Goal: Find specific page/section: Find specific page/section

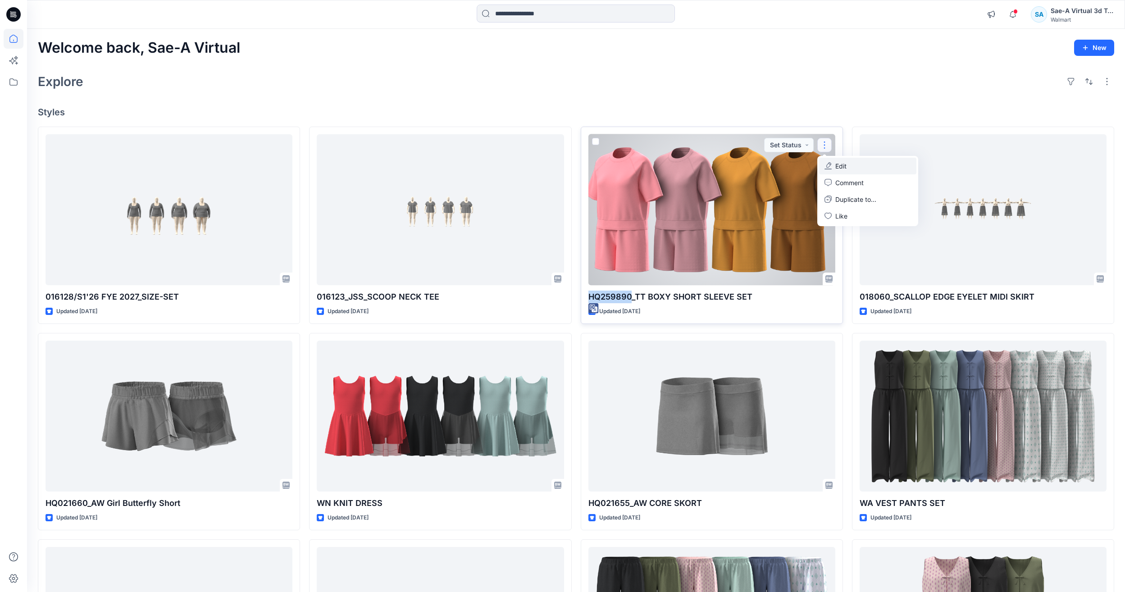
click at [840, 165] on p "Edit" at bounding box center [840, 165] width 11 height 9
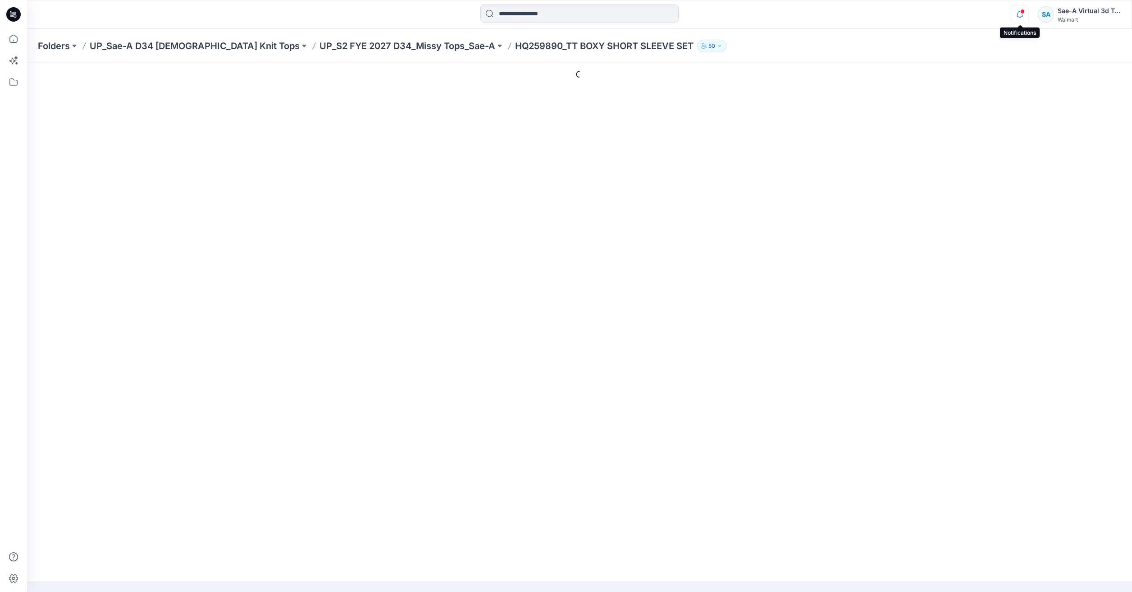
click at [1028, 16] on icon "button" at bounding box center [1019, 14] width 17 height 18
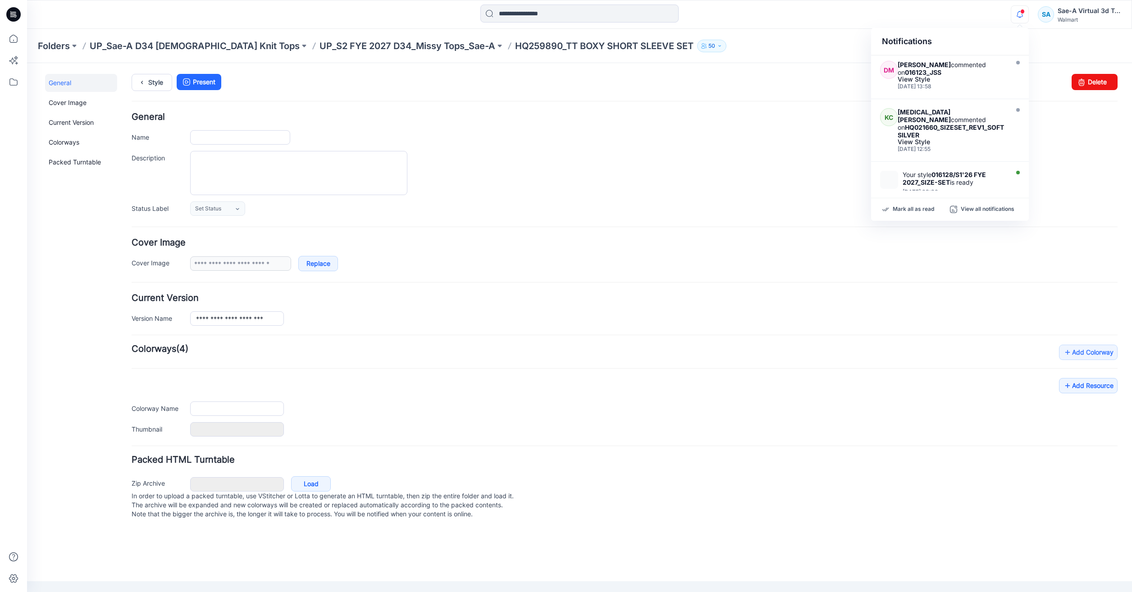
type input "**********"
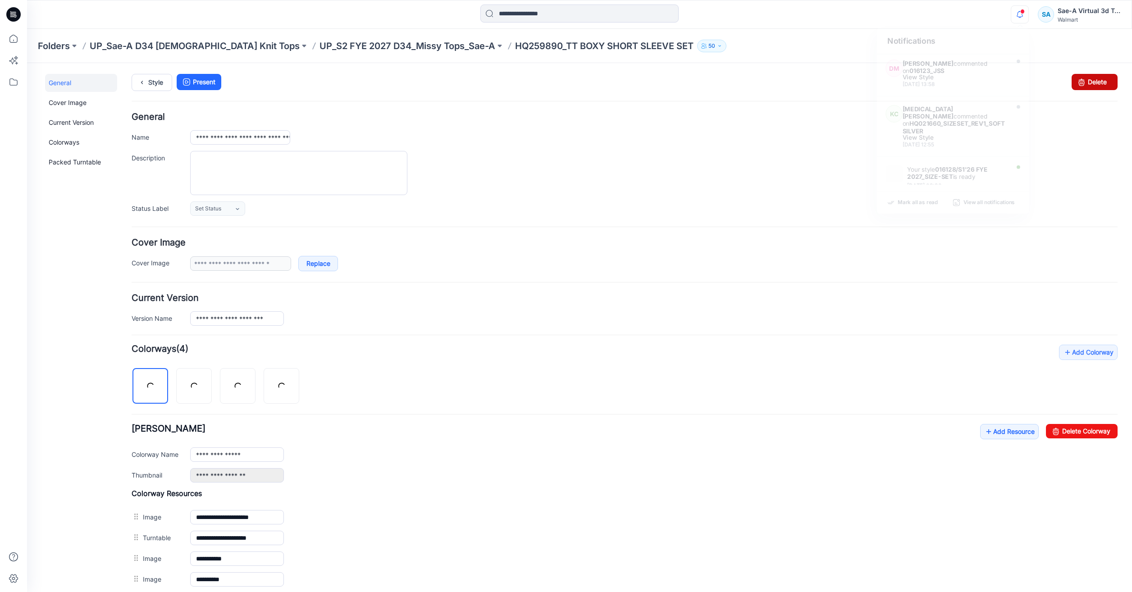
click at [1081, 81] on icon at bounding box center [1081, 82] width 13 height 16
drag, startPoint x: 1072, startPoint y: 83, endPoint x: 645, endPoint y: 110, distance: 428.4
click at [1075, 83] on icon at bounding box center [1081, 82] width 13 height 16
click at [1018, 14] on icon "button" at bounding box center [1019, 14] width 17 height 18
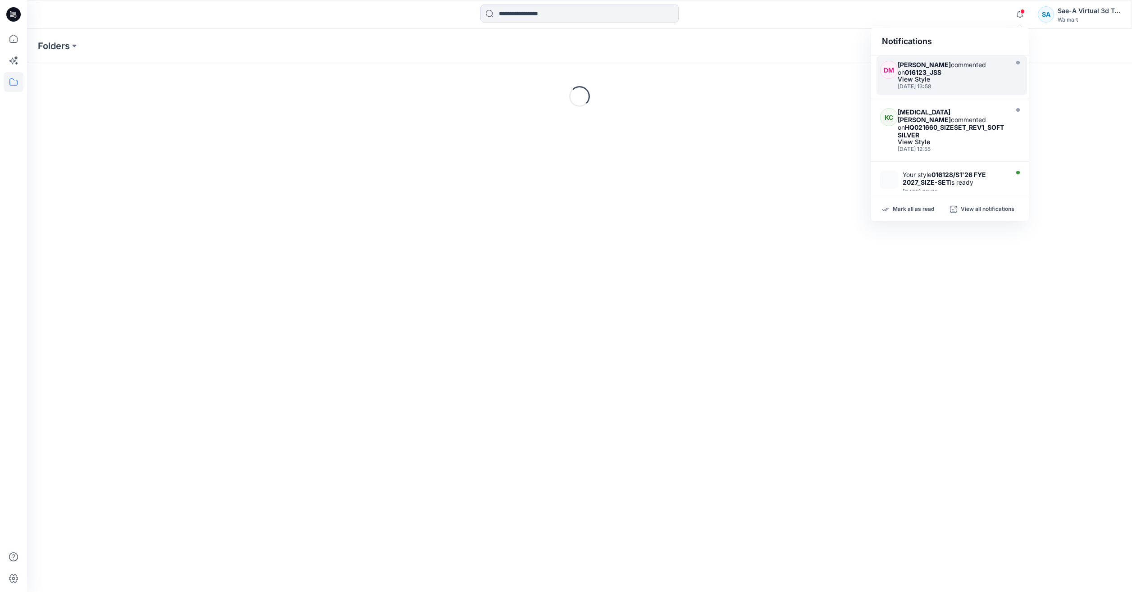
click at [975, 78] on div "View Style" at bounding box center [952, 79] width 108 height 6
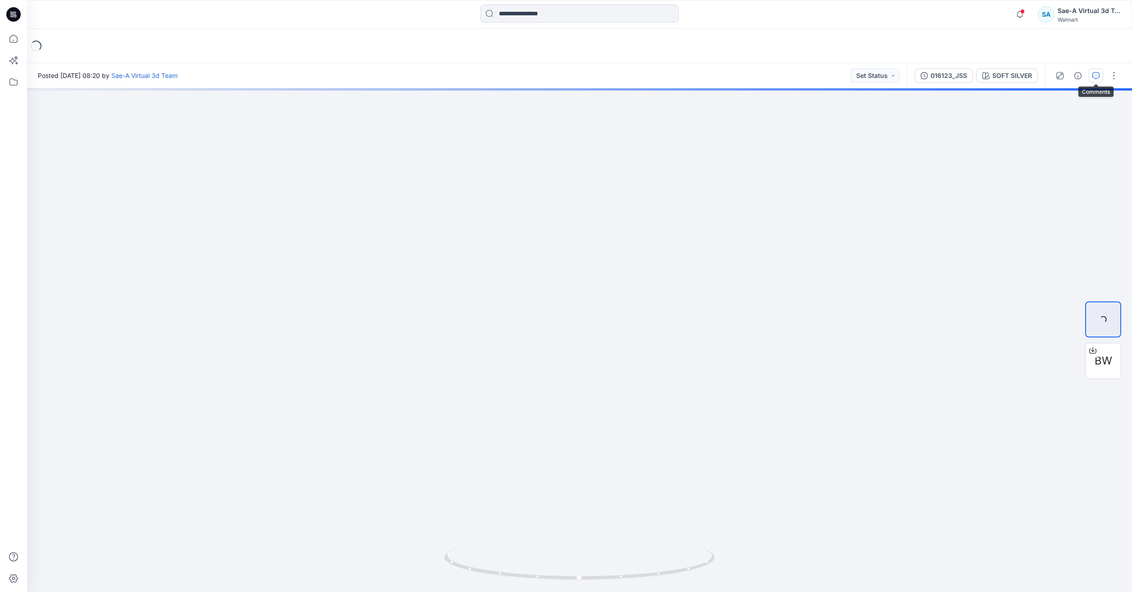
click at [1101, 79] on button "button" at bounding box center [1096, 75] width 14 height 14
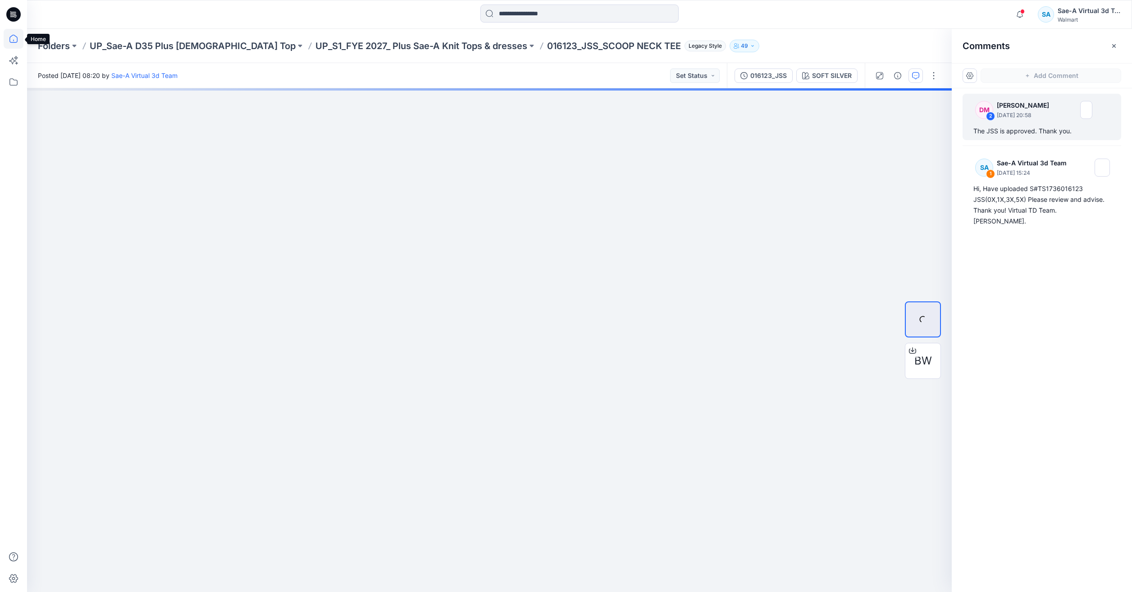
click at [9, 42] on icon at bounding box center [14, 39] width 20 height 20
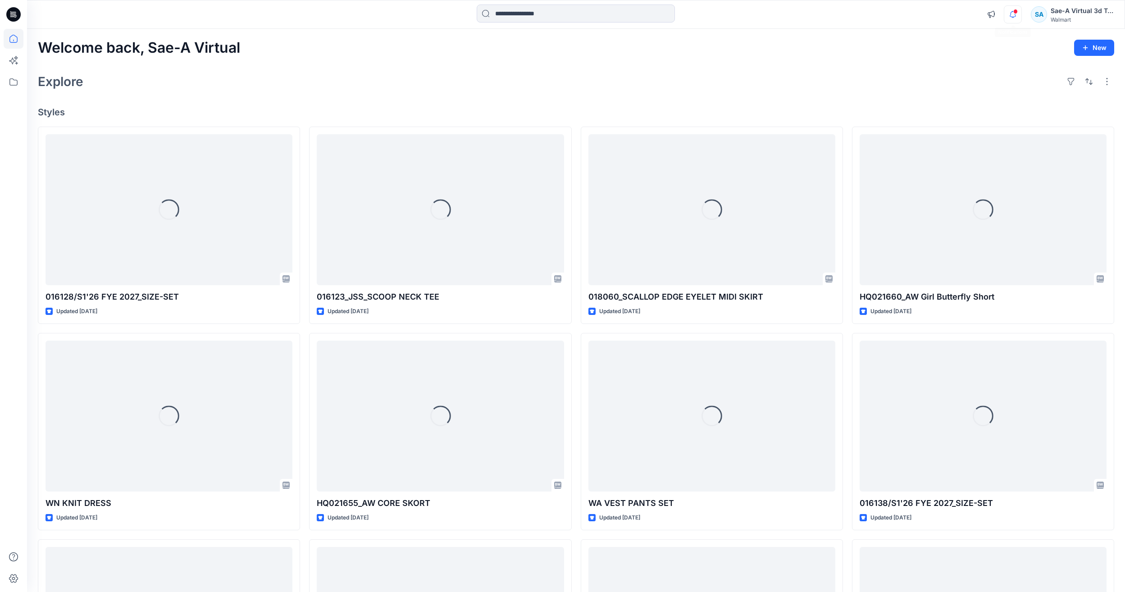
click at [1007, 12] on icon "button" at bounding box center [1012, 14] width 17 height 18
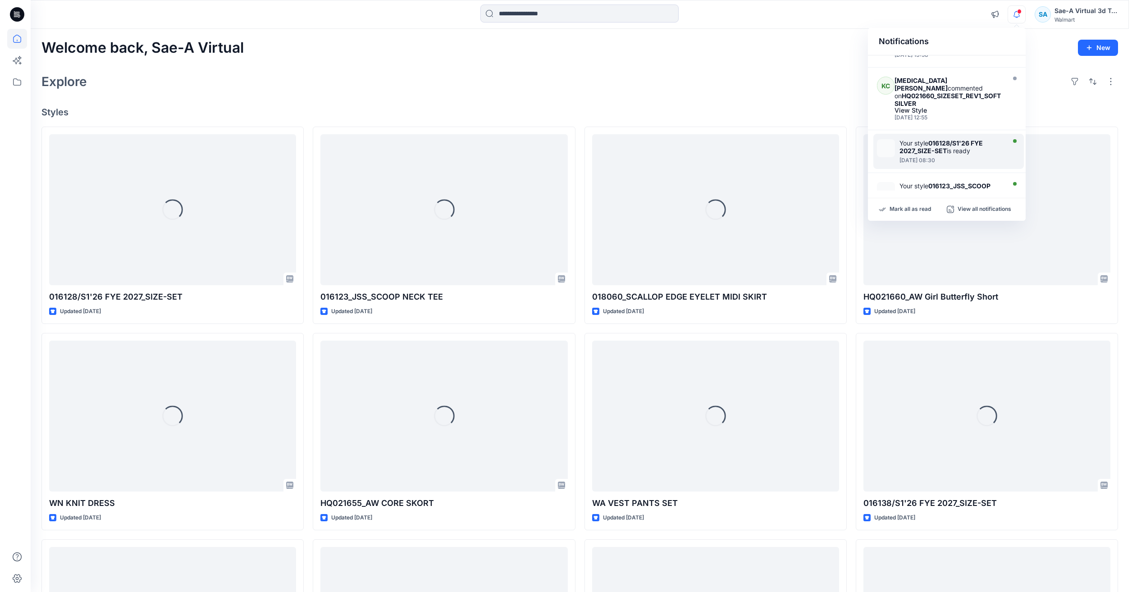
scroll to position [45, 0]
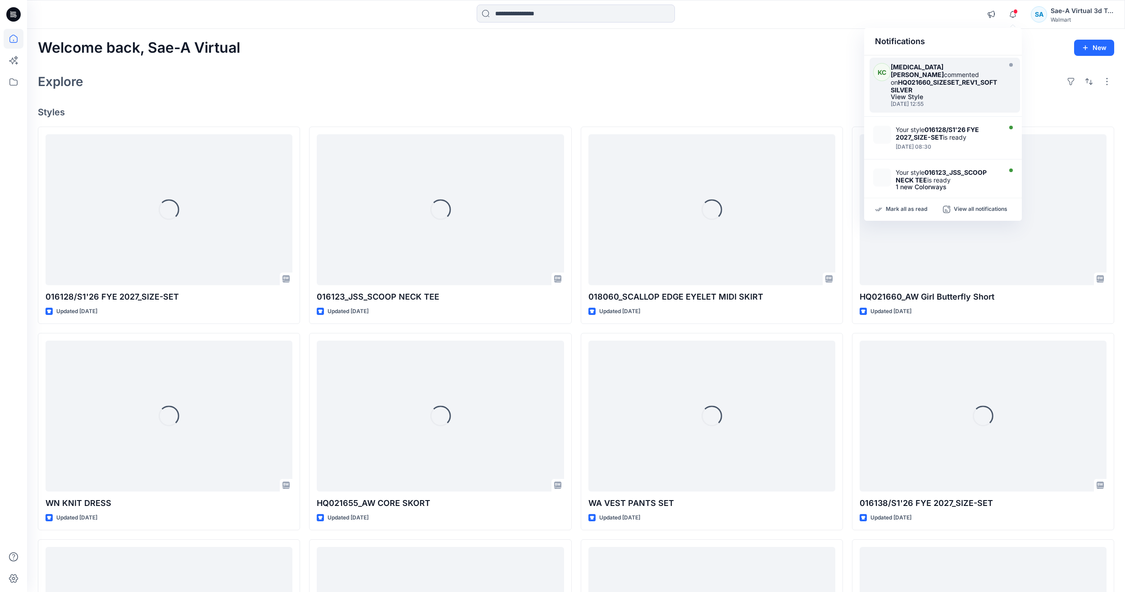
click at [960, 101] on div "[DATE] 12:55" at bounding box center [945, 104] width 108 height 6
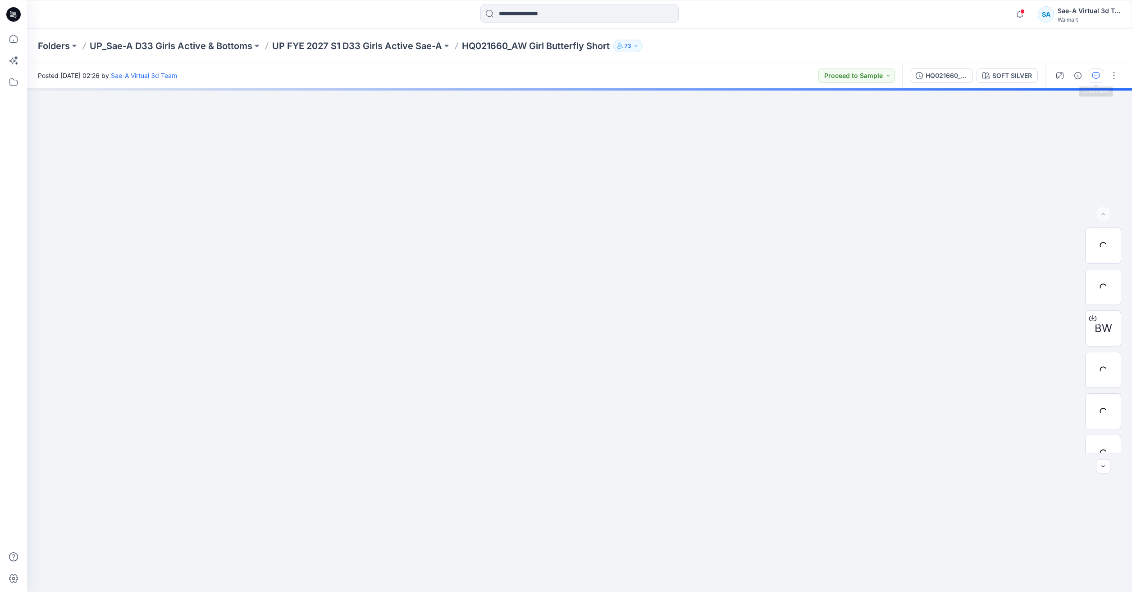
click at [1097, 81] on button "button" at bounding box center [1096, 75] width 14 height 14
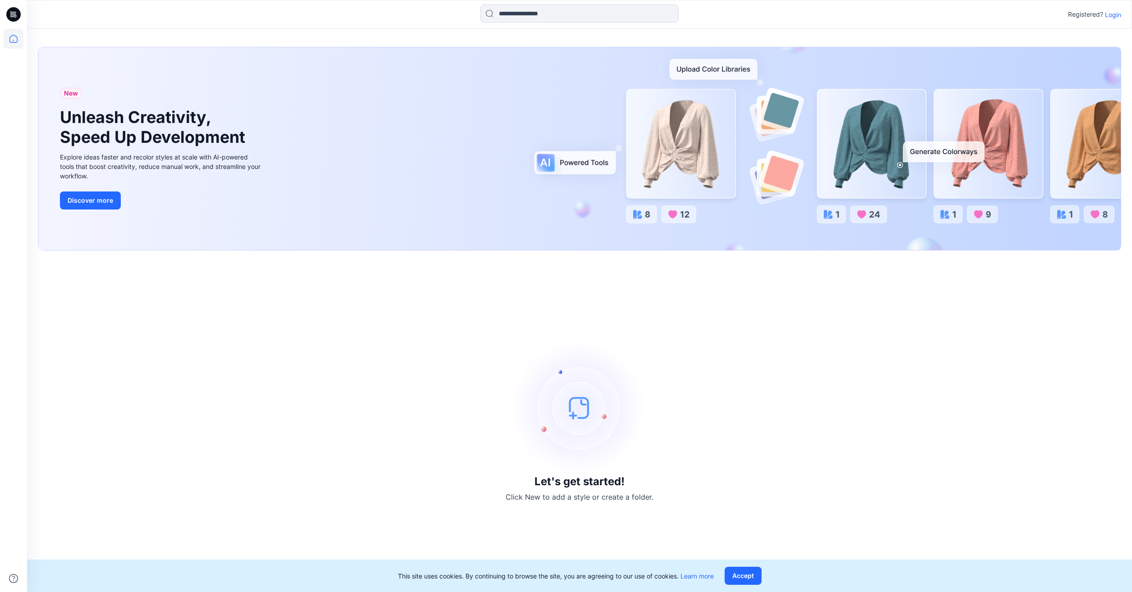
click at [1114, 12] on p "Login" at bounding box center [1113, 14] width 16 height 9
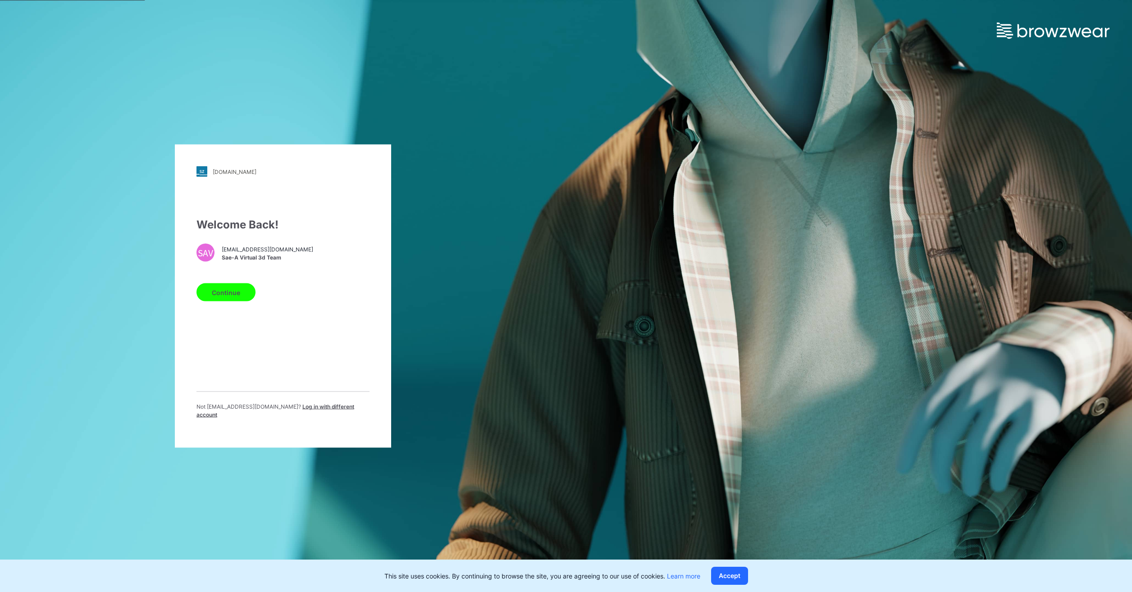
drag, startPoint x: 229, startPoint y: 292, endPoint x: 285, endPoint y: 286, distance: 55.8
click at [229, 292] on button "Continue" at bounding box center [225, 292] width 59 height 18
drag, startPoint x: 251, startPoint y: 292, endPoint x: 328, endPoint y: 256, distance: 85.3
click at [250, 292] on button "Continue" at bounding box center [225, 292] width 59 height 18
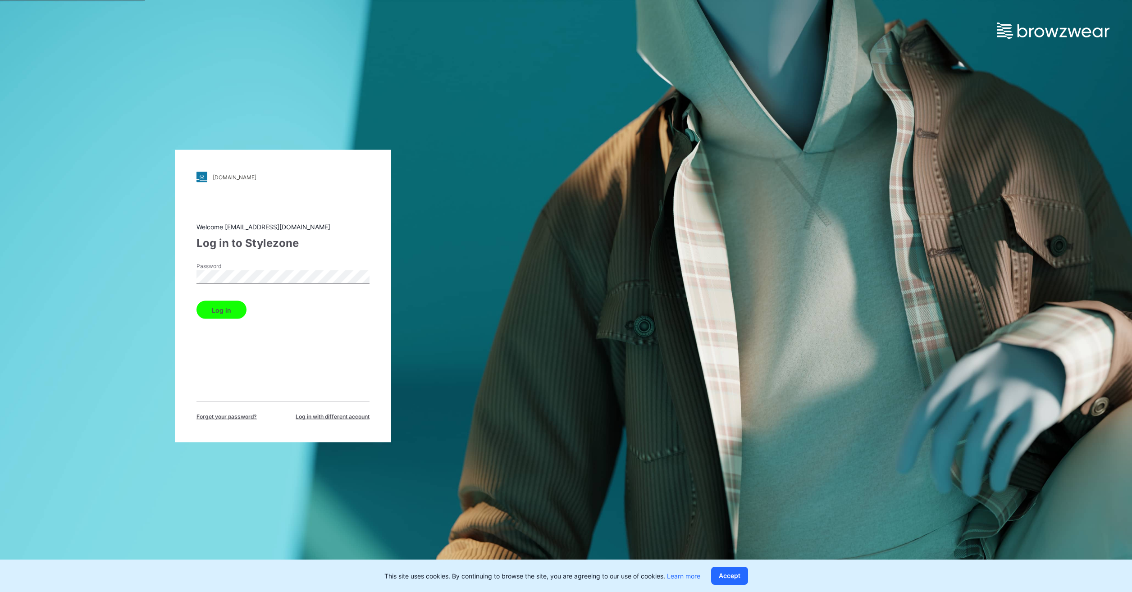
click at [206, 307] on button "Log in" at bounding box center [221, 310] width 50 height 18
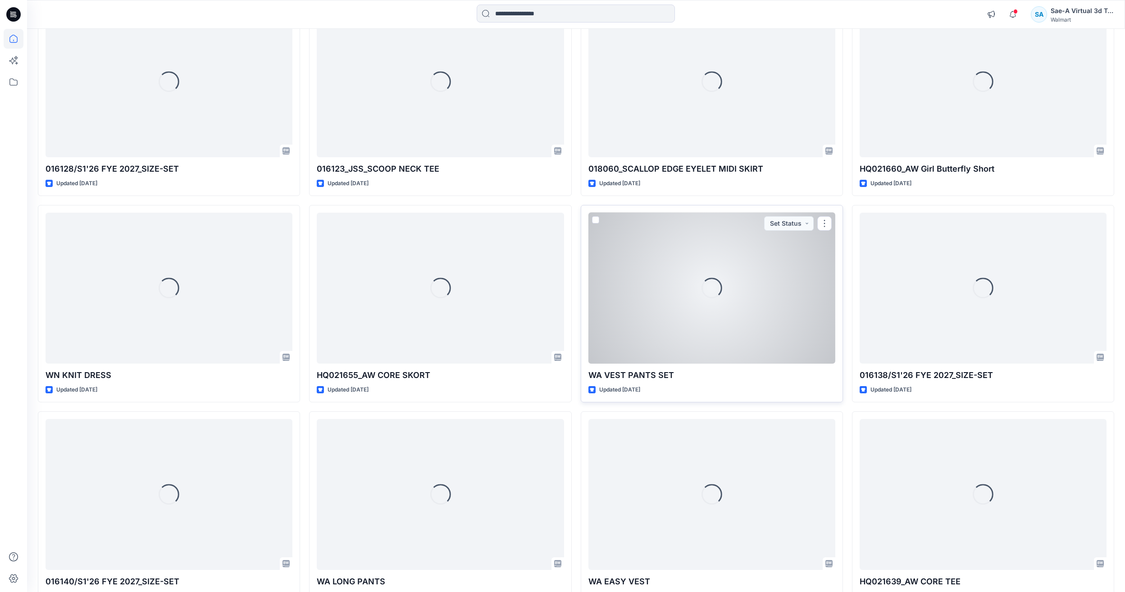
scroll to position [135, 0]
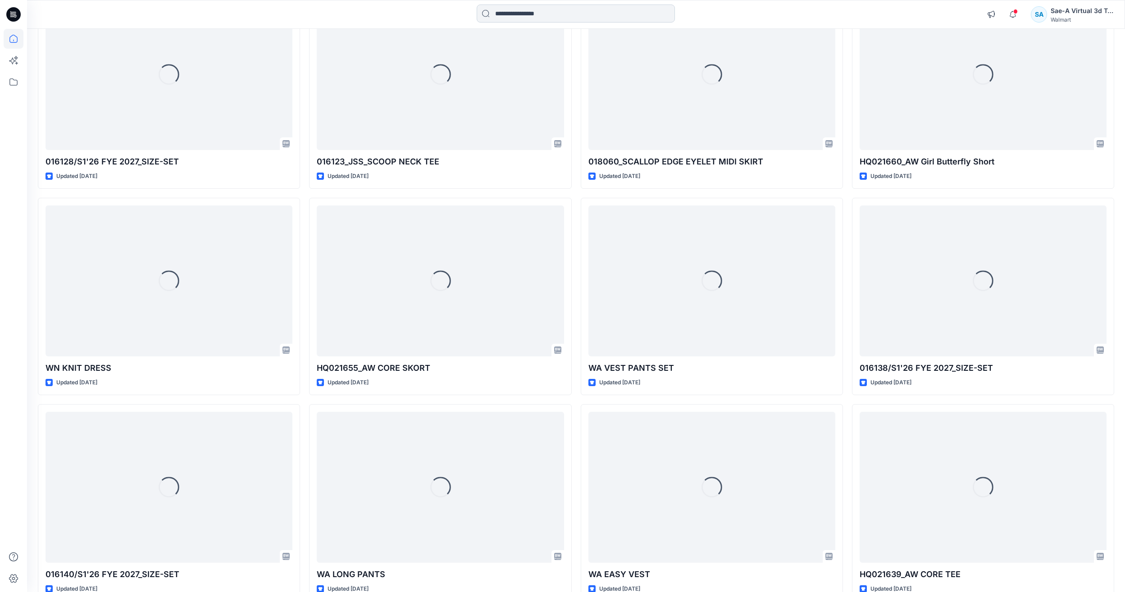
click at [569, 20] on input at bounding box center [576, 14] width 198 height 18
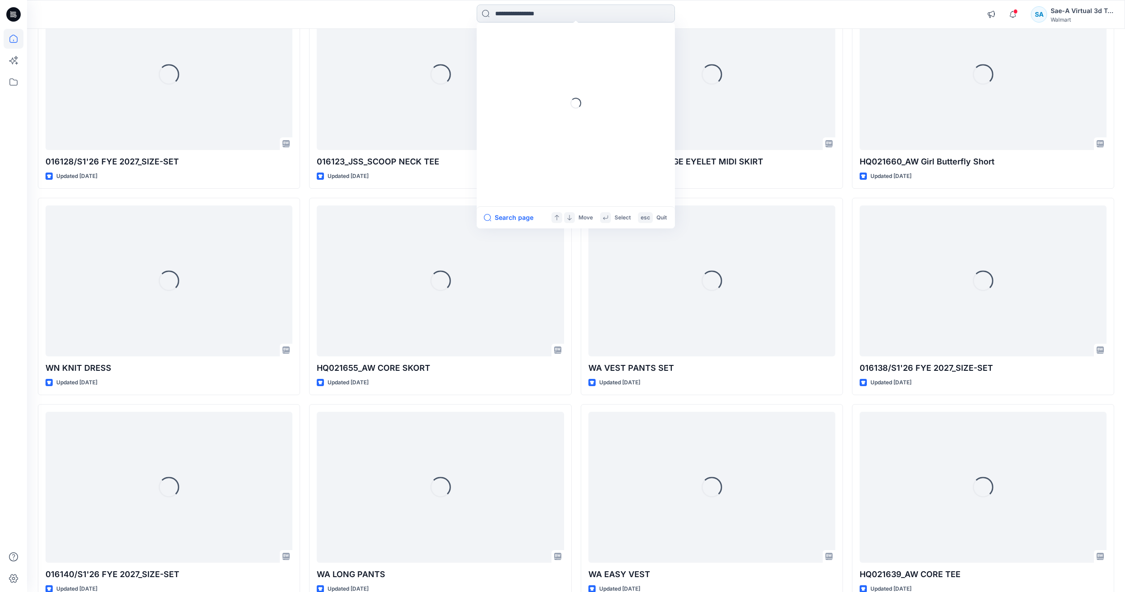
paste input "********"
type input "********"
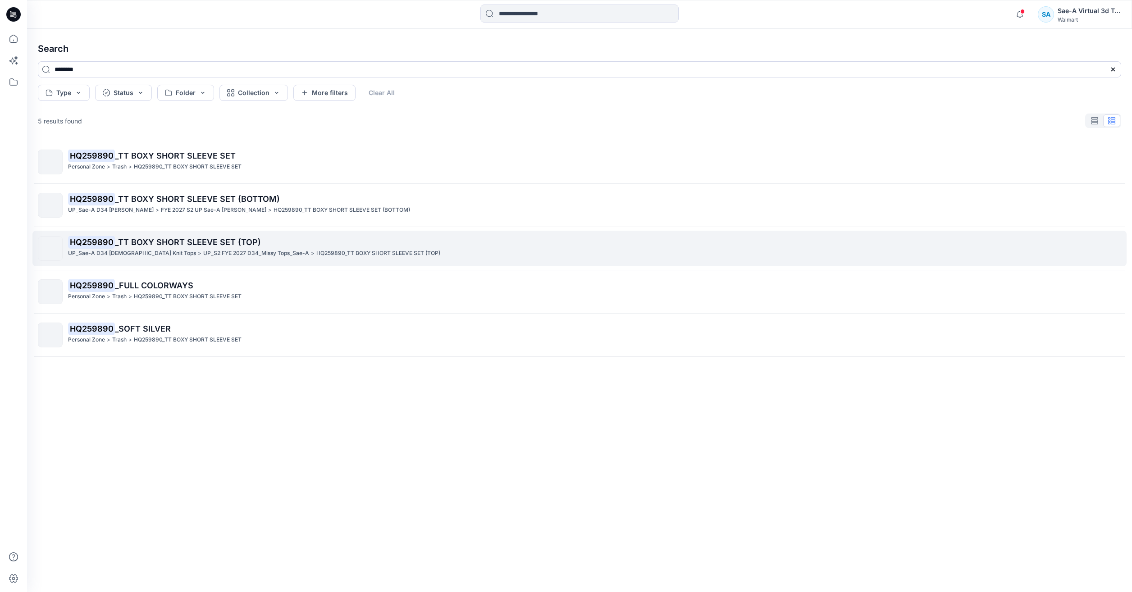
click at [251, 254] on p "UP_S2 FYE 2027 D34_Missy Tops_Sae-A" at bounding box center [256, 253] width 106 height 9
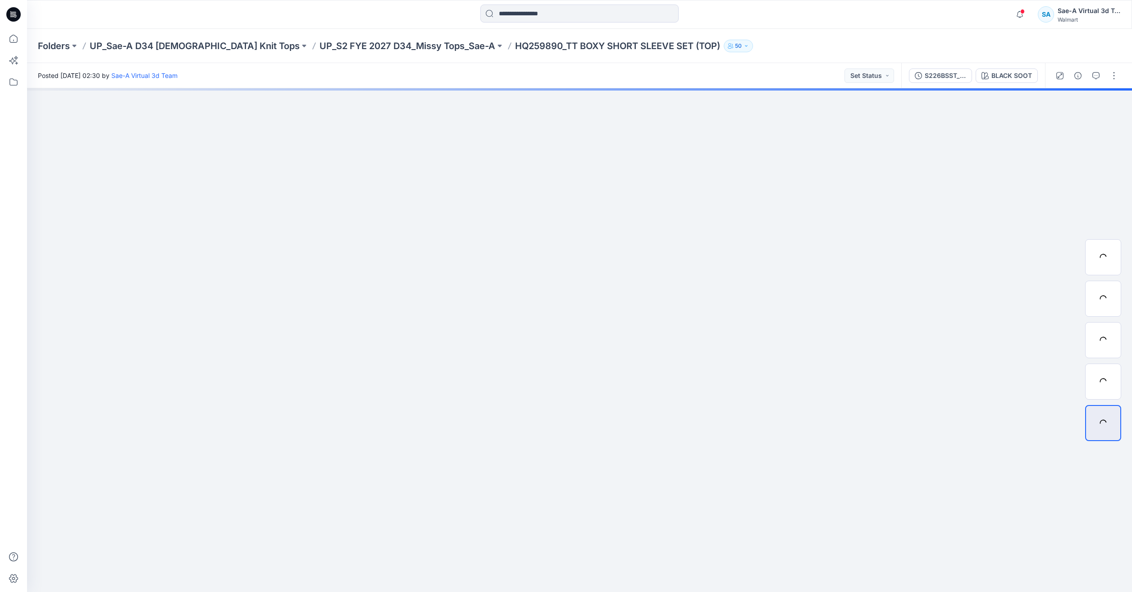
click at [923, 67] on div "S226BSST_FULL COLORWAYS BLACK SOOT" at bounding box center [973, 75] width 144 height 25
click at [922, 81] on button "S226BSST_FULL COLORWAYS" at bounding box center [940, 75] width 63 height 14
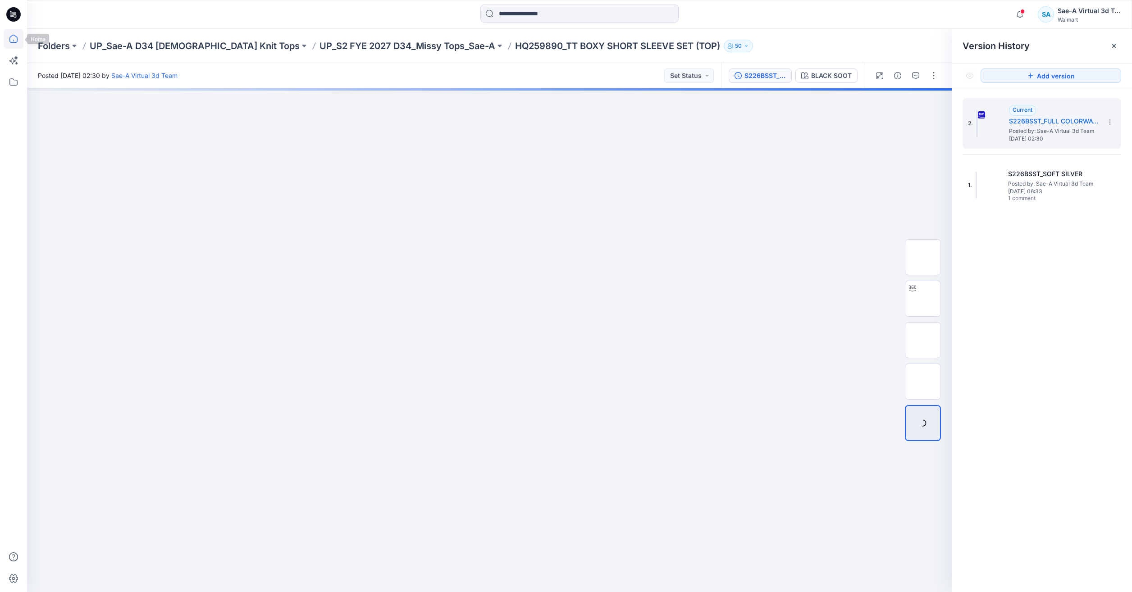
click at [12, 35] on icon at bounding box center [14, 39] width 20 height 20
